Goal: Complete application form

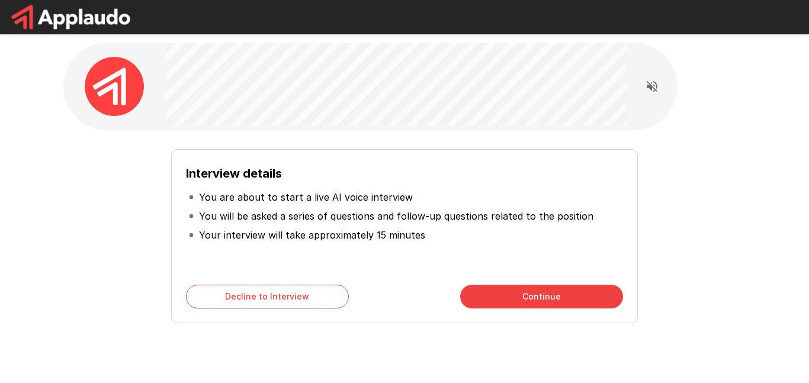
click at [531, 303] on button "Continue" at bounding box center [541, 297] width 163 height 24
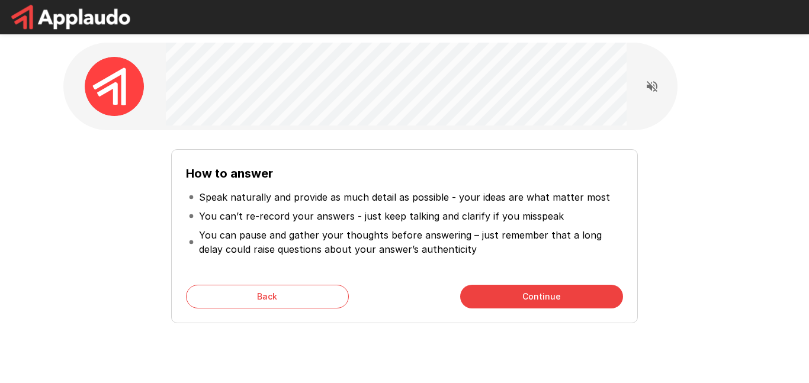
click at [547, 287] on button "Continue" at bounding box center [541, 297] width 163 height 24
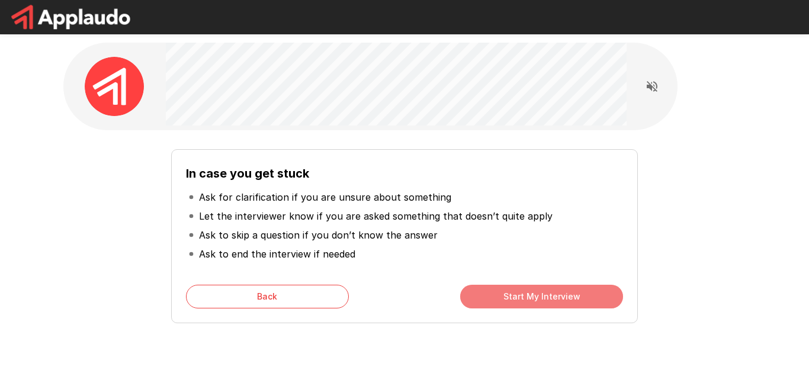
click at [547, 287] on button "Start My Interview" at bounding box center [541, 297] width 163 height 24
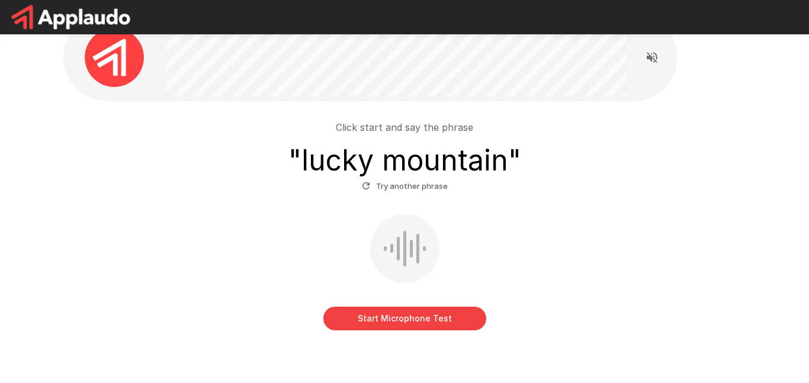
scroll to position [28, 0]
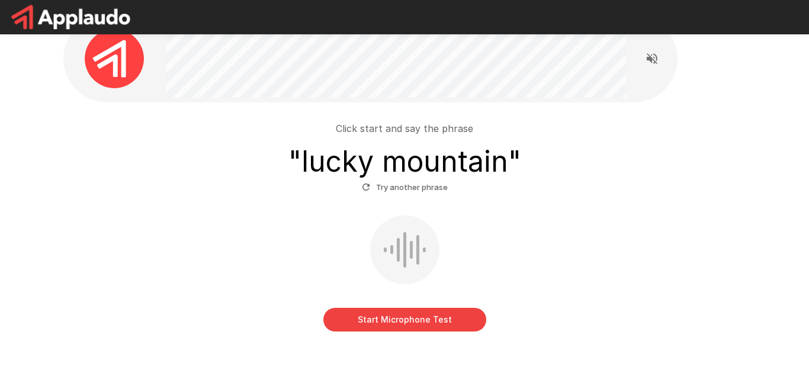
click at [430, 320] on button "Start Microphone Test" at bounding box center [404, 320] width 163 height 24
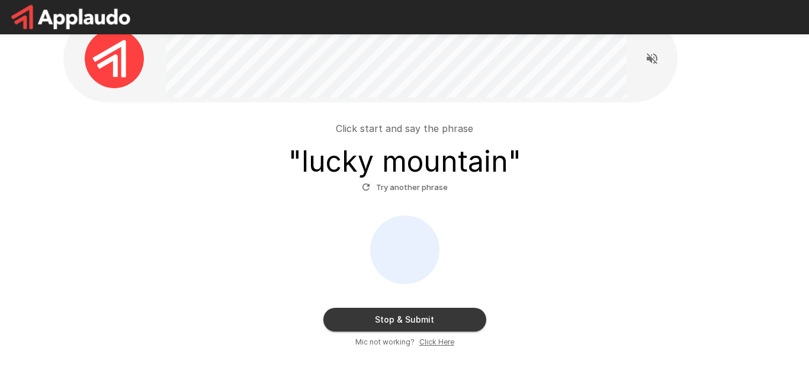
click at [430, 320] on button "Stop & Submit" at bounding box center [404, 320] width 163 height 24
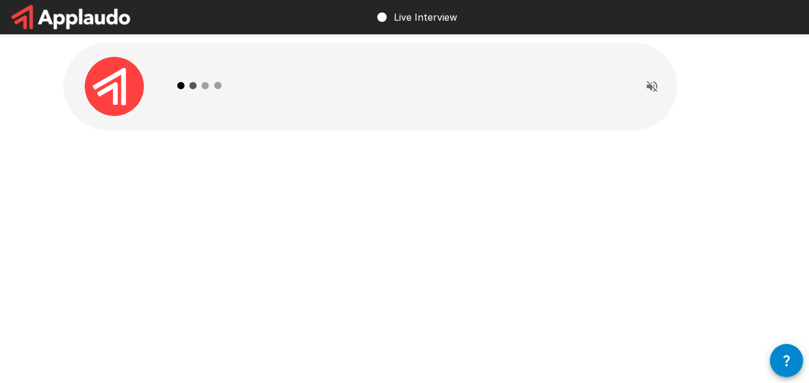
click at [757, 269] on div "Live Interview" at bounding box center [404, 191] width 809 height 383
click at [659, 84] on button "Read questions aloud" at bounding box center [652, 87] width 24 height 24
click at [739, 287] on div "Live Interview" at bounding box center [404, 191] width 809 height 383
click at [788, 354] on icon "button" at bounding box center [787, 361] width 14 height 14
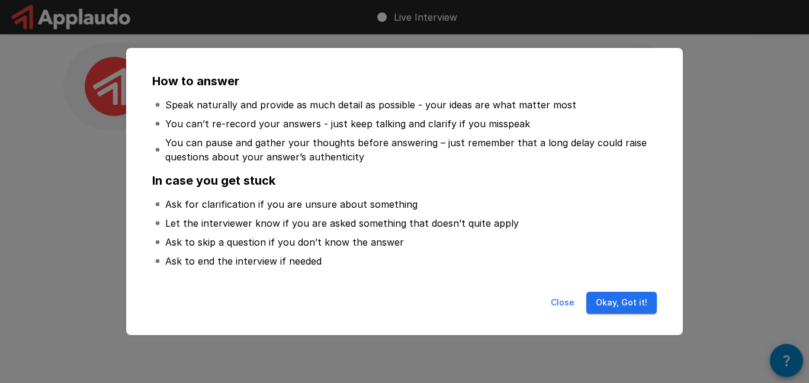
click at [645, 305] on button "Okay, Got it!" at bounding box center [621, 303] width 70 height 22
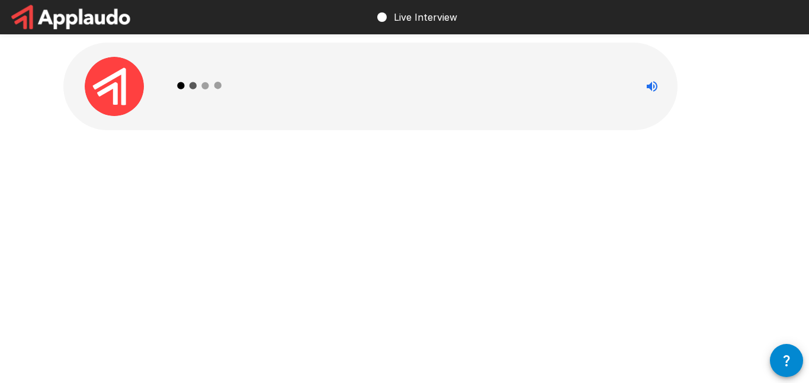
click at [698, 300] on div "Live Interview" at bounding box center [404, 191] width 809 height 383
click at [709, 295] on div "Live Interview" at bounding box center [404, 191] width 809 height 383
click at [709, 296] on div "Live Interview" at bounding box center [404, 191] width 809 height 383
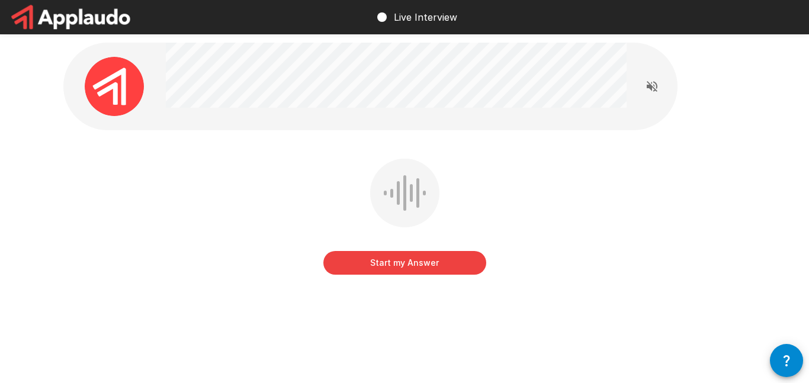
click at [447, 269] on button "Start my Answer" at bounding box center [404, 263] width 163 height 24
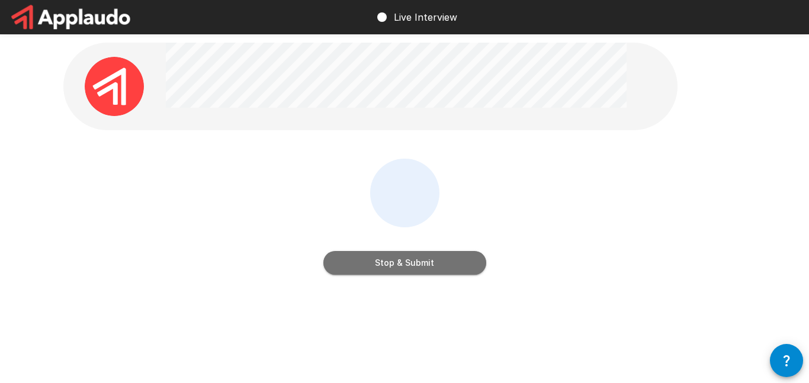
click at [447, 269] on button "Stop & Submit" at bounding box center [404, 263] width 163 height 24
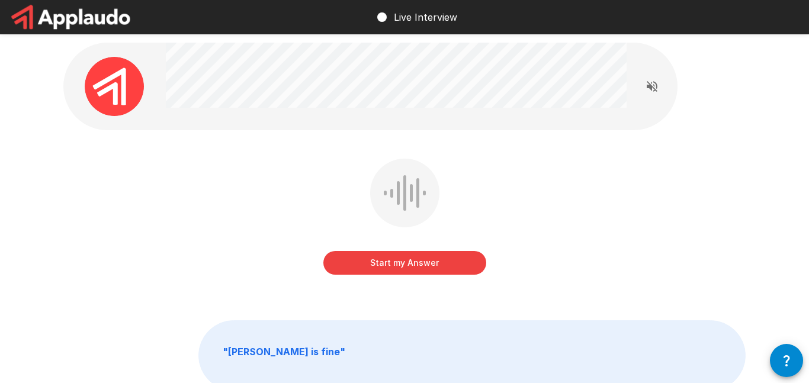
click at [436, 266] on button "Start my Answer" at bounding box center [404, 263] width 163 height 24
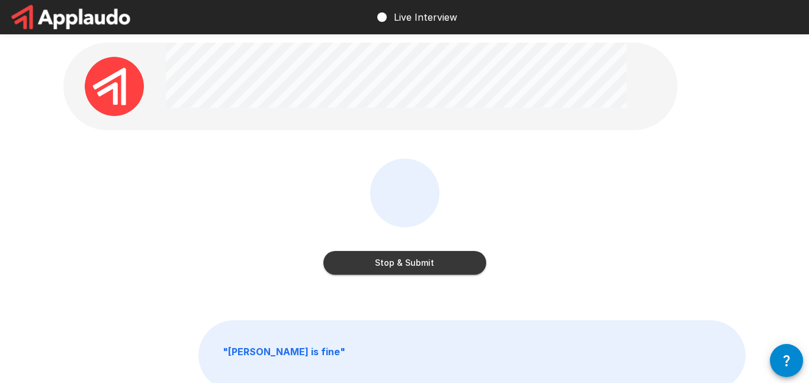
click at [436, 266] on button "Stop & Submit" at bounding box center [404, 263] width 163 height 24
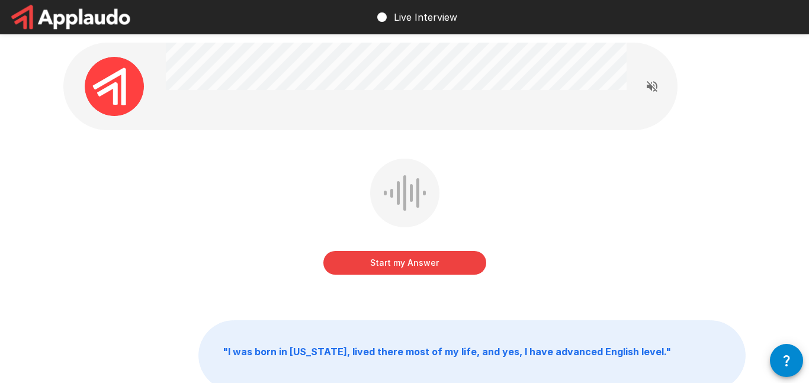
click at [436, 266] on button "Start my Answer" at bounding box center [404, 263] width 163 height 24
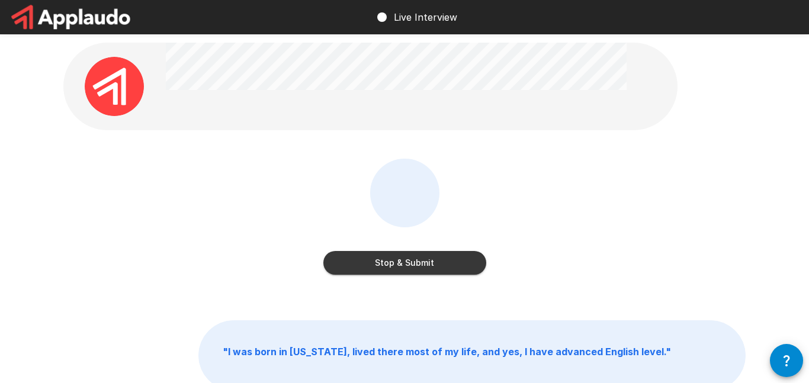
click at [436, 266] on button "Stop & Submit" at bounding box center [404, 263] width 163 height 24
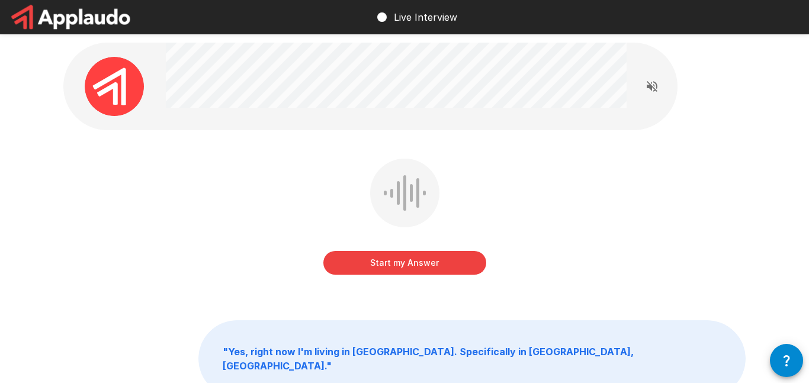
click at [436, 266] on button "Start my Answer" at bounding box center [404, 263] width 163 height 24
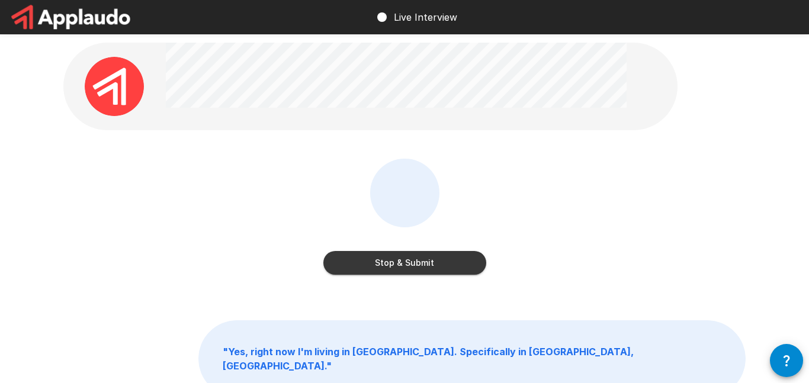
click at [436, 266] on button "Stop & Submit" at bounding box center [404, 263] width 163 height 24
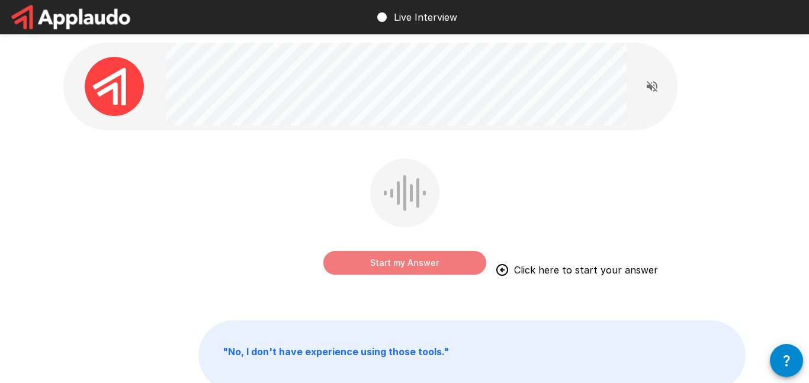
click at [436, 266] on button "Start my Answer" at bounding box center [404, 263] width 163 height 24
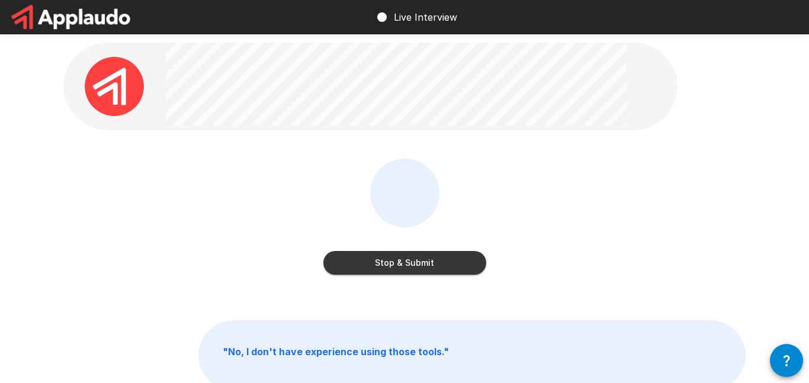
click at [436, 266] on button "Stop & Submit" at bounding box center [404, 263] width 163 height 24
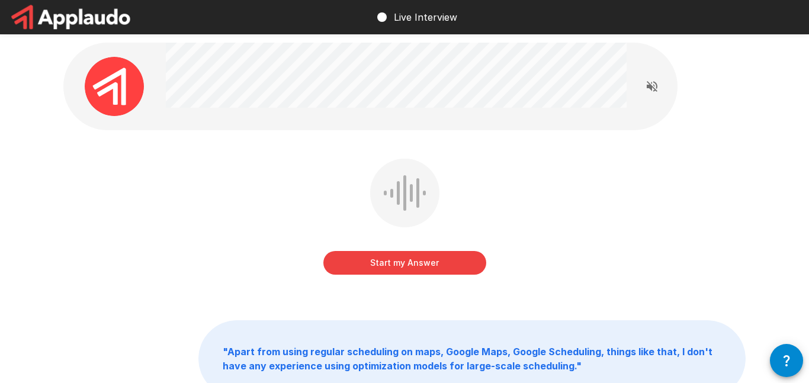
click at [448, 272] on button "Start my Answer" at bounding box center [404, 263] width 163 height 24
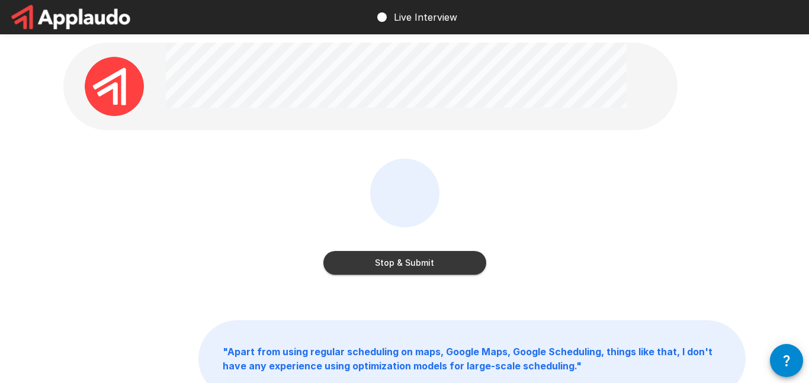
click at [448, 272] on button "Stop & Submit" at bounding box center [404, 263] width 163 height 24
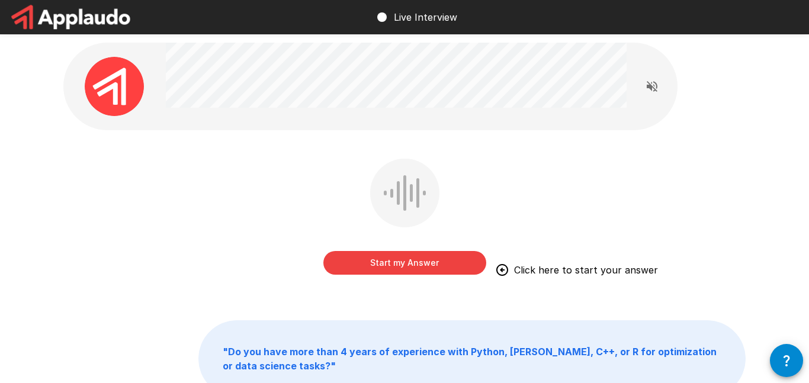
click at [402, 264] on button "Start my Answer" at bounding box center [404, 263] width 163 height 24
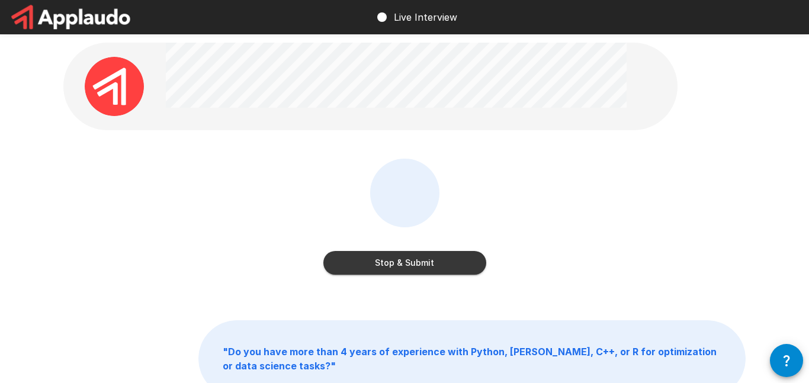
click at [402, 264] on button "Stop & Submit" at bounding box center [404, 263] width 163 height 24
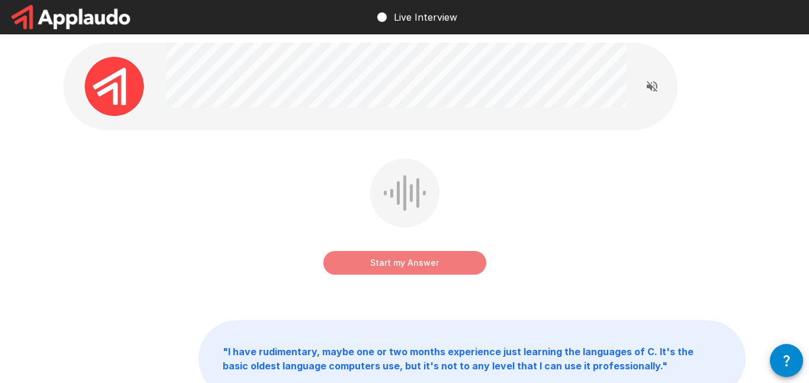
click at [402, 264] on button "Start my Answer" at bounding box center [404, 263] width 163 height 24
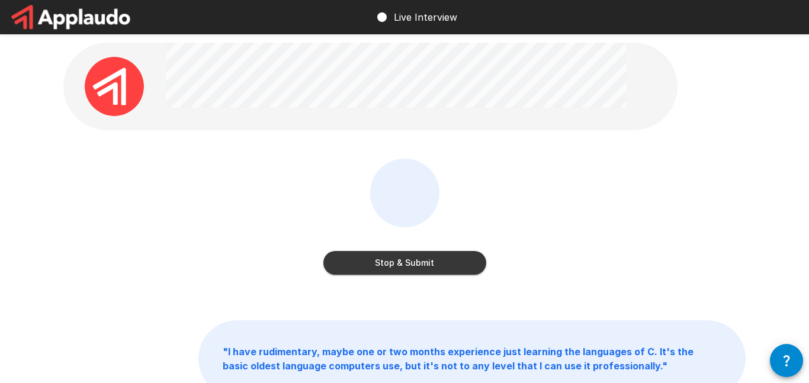
click at [402, 264] on button "Stop & Submit" at bounding box center [404, 263] width 163 height 24
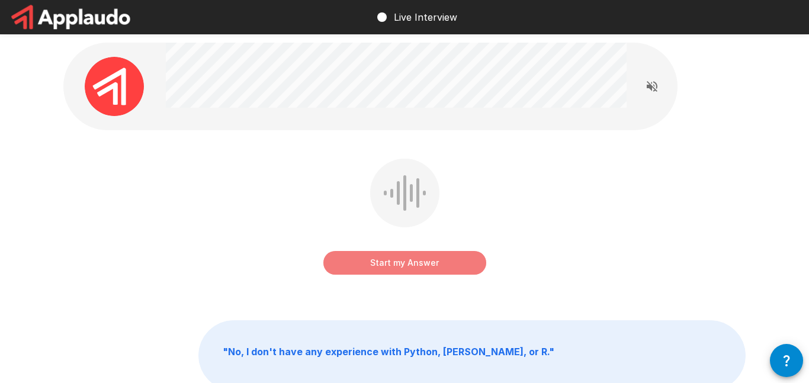
click at [402, 264] on button "Start my Answer" at bounding box center [404, 263] width 163 height 24
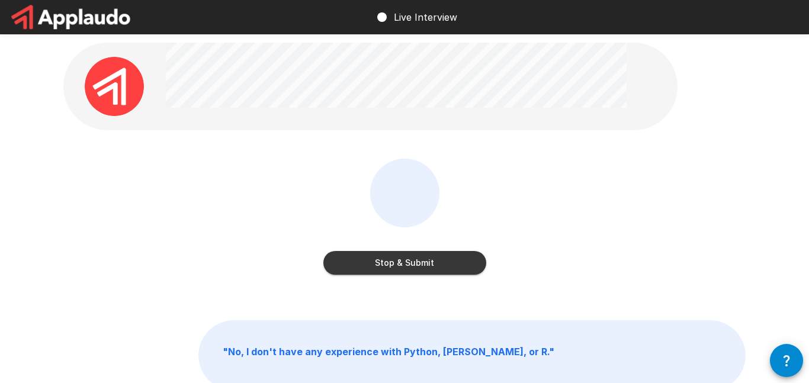
click at [402, 264] on button "Stop & Submit" at bounding box center [404, 263] width 163 height 24
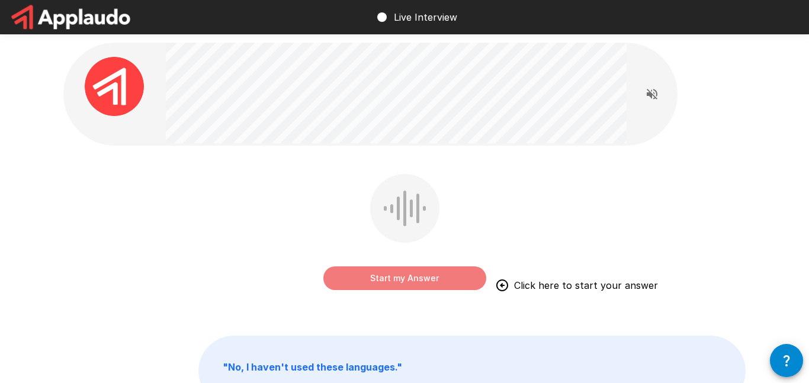
click at [434, 274] on button "Start my Answer" at bounding box center [404, 279] width 163 height 24
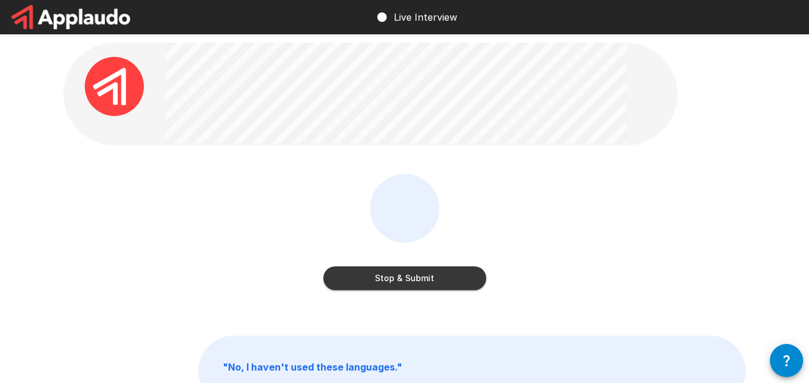
click at [434, 274] on button "Stop & Submit" at bounding box center [404, 279] width 163 height 24
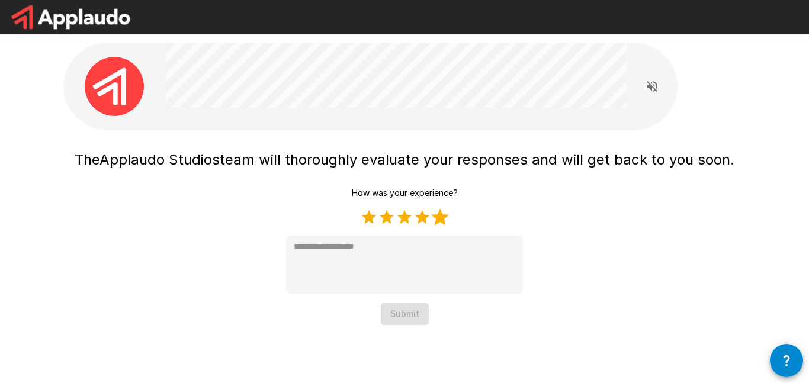
click at [443, 215] on label "5 Stars" at bounding box center [440, 218] width 18 height 18
type textarea "*"
click at [407, 312] on button "Submit" at bounding box center [405, 314] width 48 height 22
